Goal: Use online tool/utility: Utilize a website feature to perform a specific function

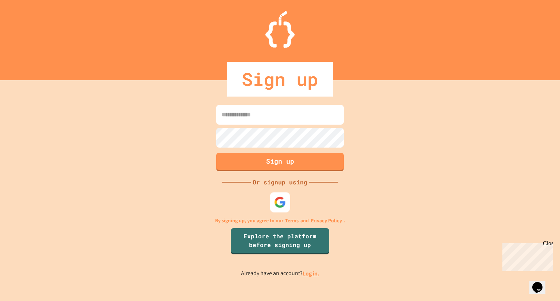
click at [280, 204] on img at bounding box center [280, 202] width 12 height 12
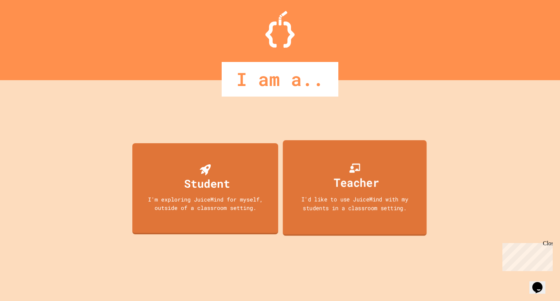
click at [347, 174] on div "Teacher" at bounding box center [356, 182] width 45 height 17
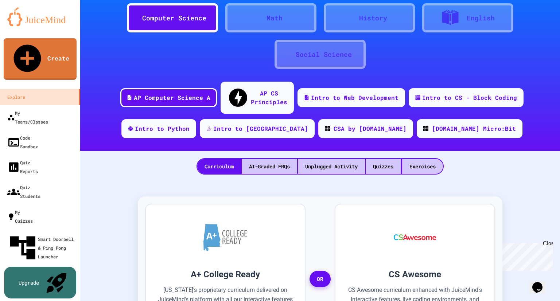
scroll to position [20, 0]
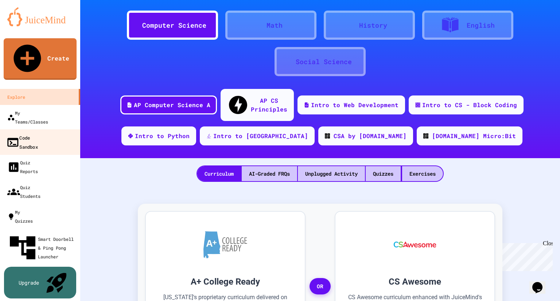
click at [38, 133] on div "Code Sandbox" at bounding box center [22, 142] width 32 height 18
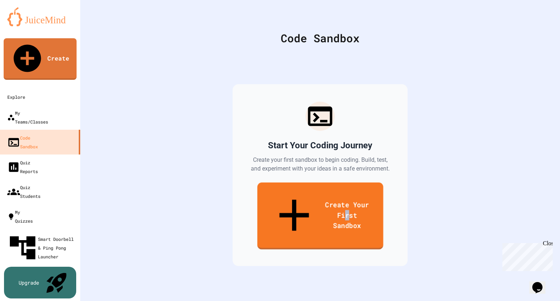
drag, startPoint x: 332, startPoint y: 199, endPoint x: 326, endPoint y: 205, distance: 8.8
click at [326, 205] on link "Create Your First Sandbox" at bounding box center [320, 216] width 126 height 67
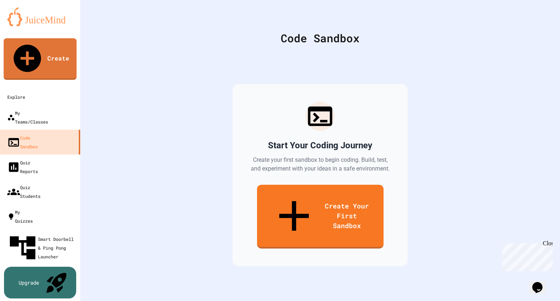
type input "*"
type input "***"
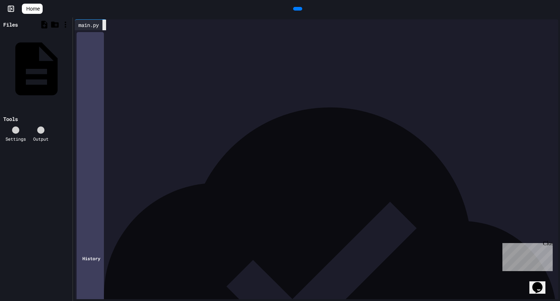
click at [108, 27] on icon at bounding box center [108, 29] width 5 height 5
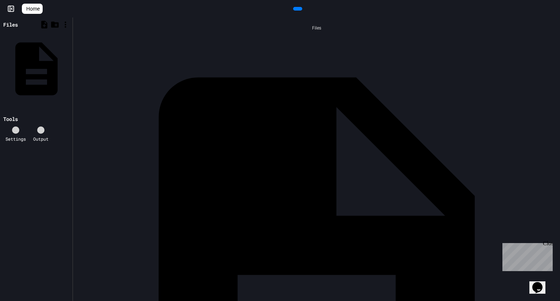
click at [556, 272] on div "main.py" at bounding box center [556, 275] width 0 height 7
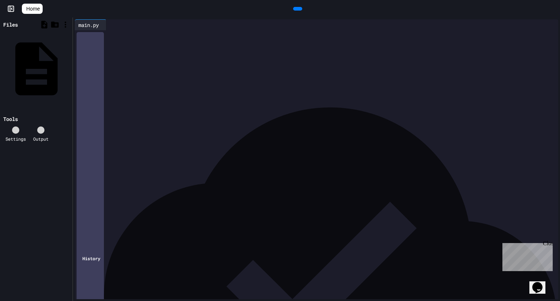
click at [92, 26] on div "main.py" at bounding box center [89, 25] width 28 height 8
click at [100, 25] on div "main.py" at bounding box center [89, 25] width 28 height 8
click at [109, 25] on icon at bounding box center [109, 25] width 0 height 0
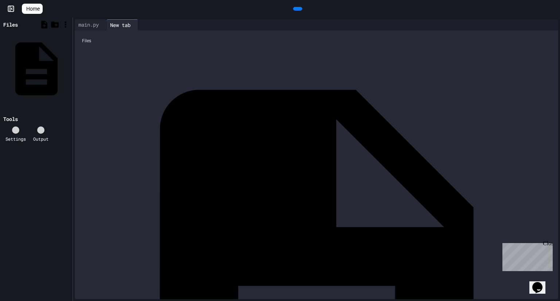
click at [136, 25] on icon at bounding box center [136, 25] width 0 height 0
